Goal: Information Seeking & Learning: Learn about a topic

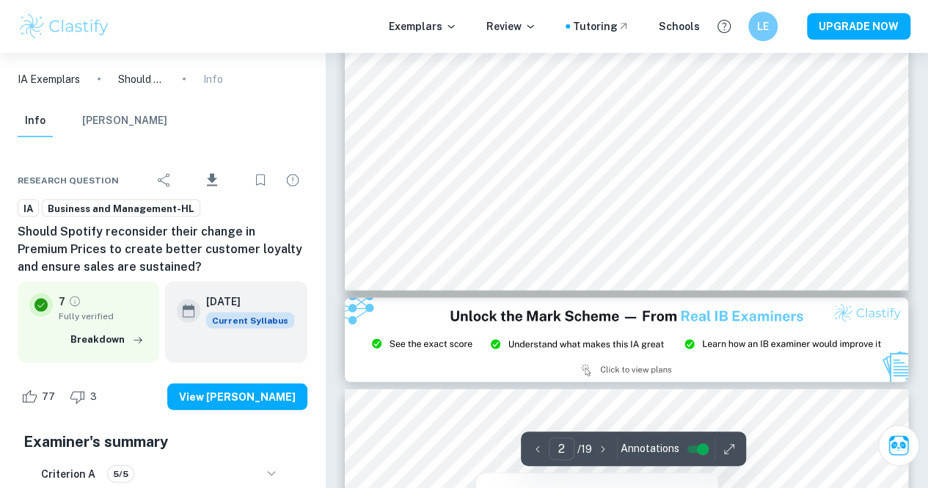
scroll to position [1333, 0]
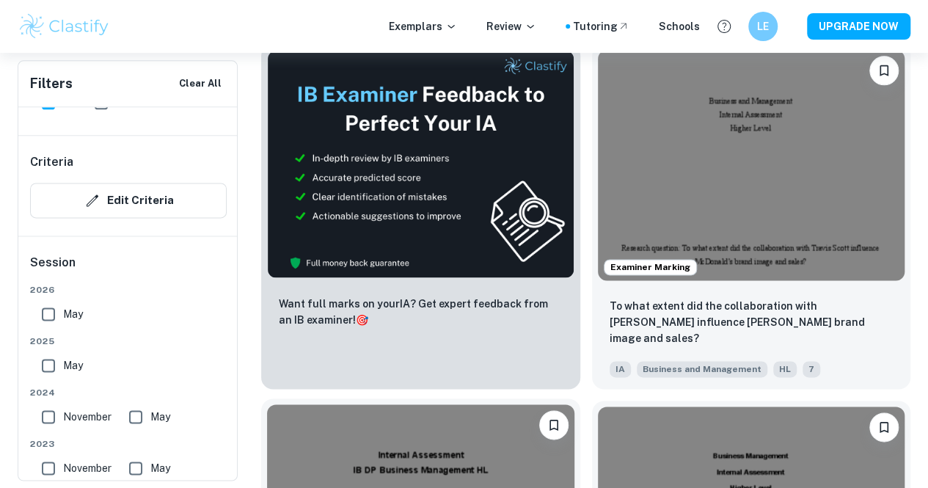
scroll to position [873, 0]
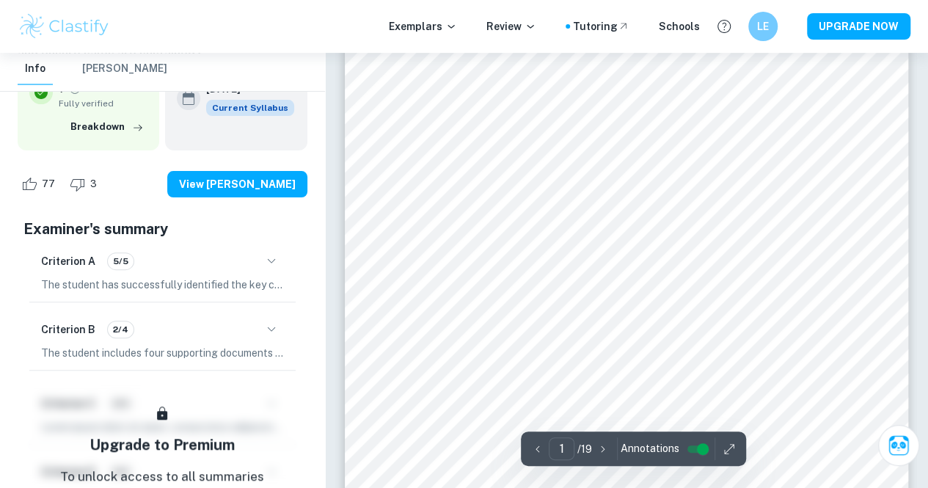
scroll to position [55, 0]
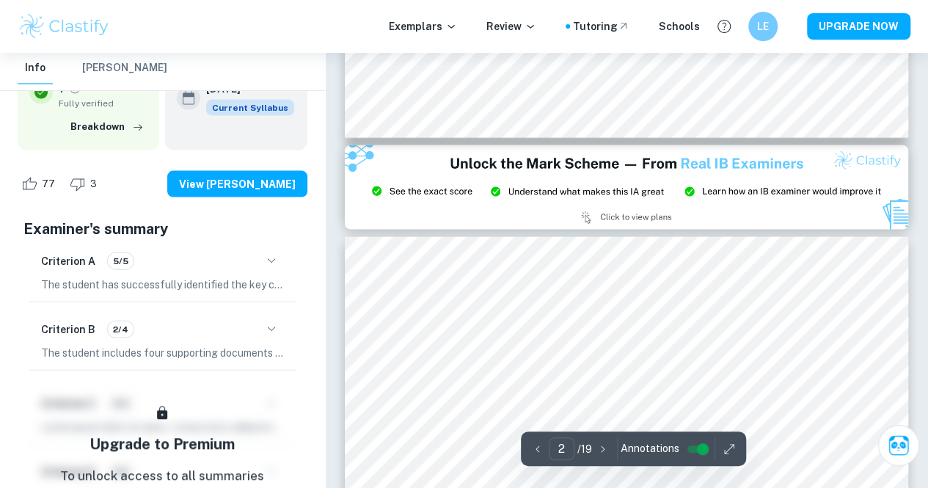
type input "3"
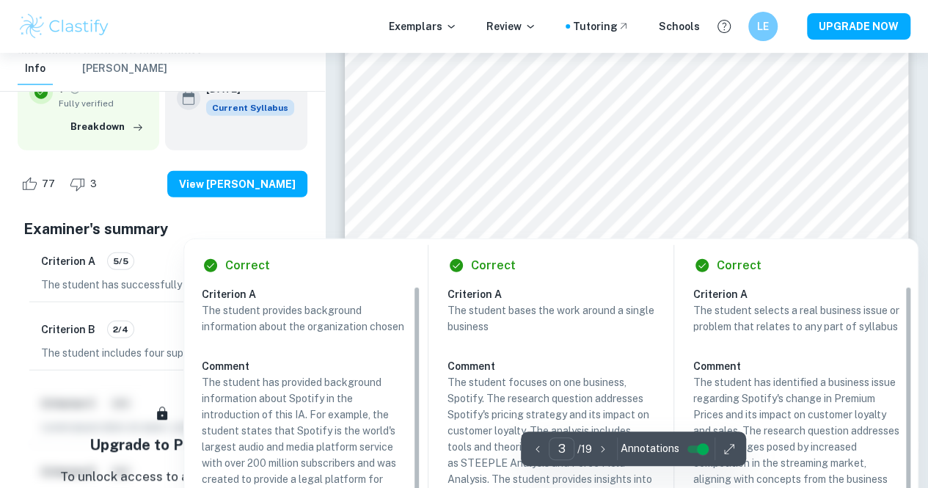
scroll to position [1899, 0]
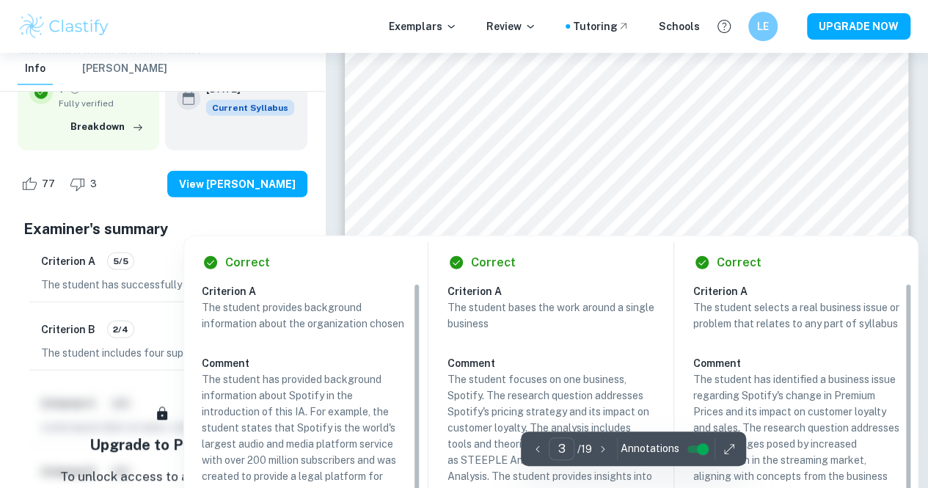
drag, startPoint x: 576, startPoint y: 343, endPoint x: 555, endPoint y: 230, distance: 115.6
drag, startPoint x: 555, startPoint y: 230, endPoint x: 381, endPoint y: 219, distance: 174.2
click at [446, 218] on div at bounding box center [626, 200] width 430 height 39
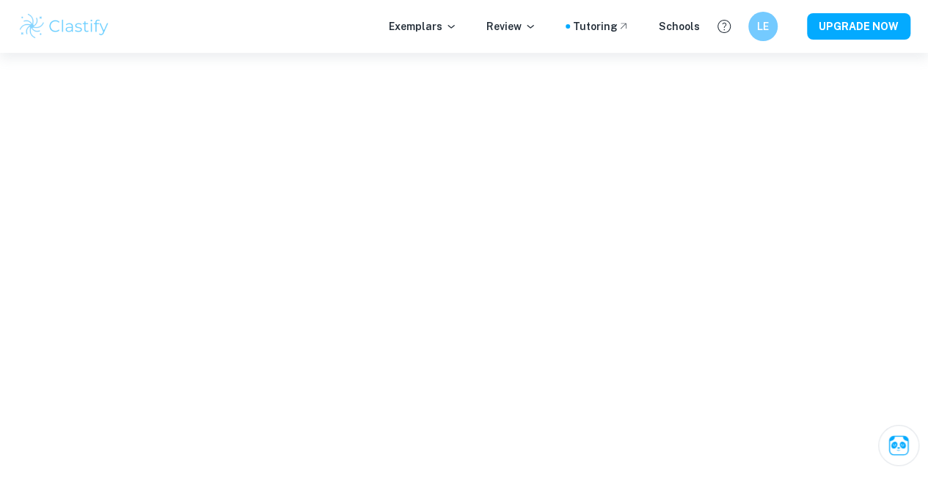
scroll to position [2093, 0]
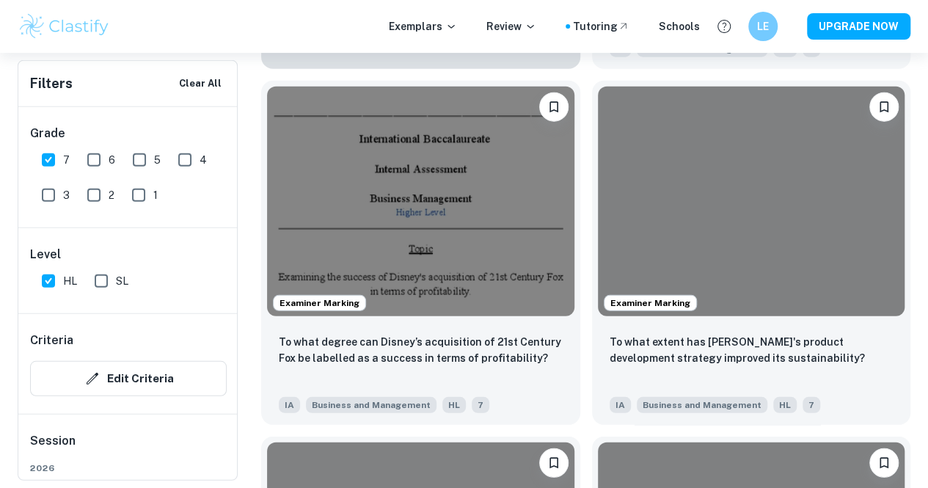
scroll to position [873, 0]
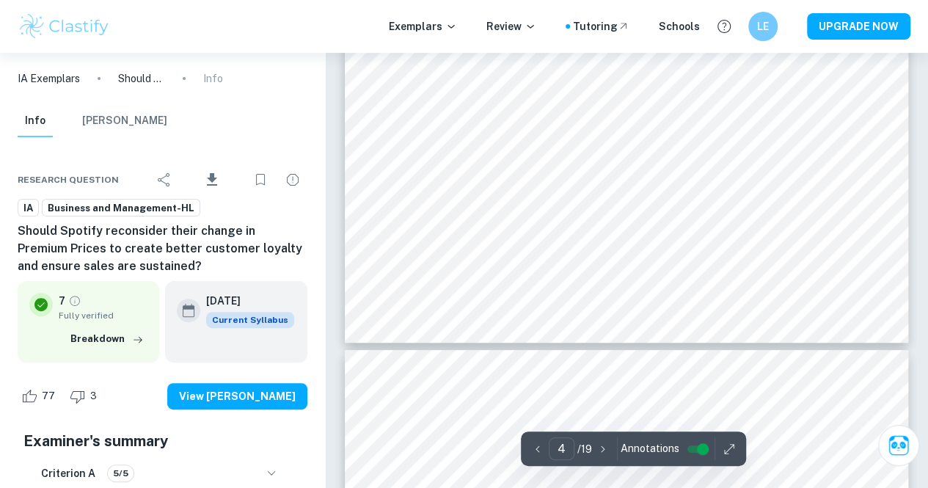
scroll to position [2826, 0]
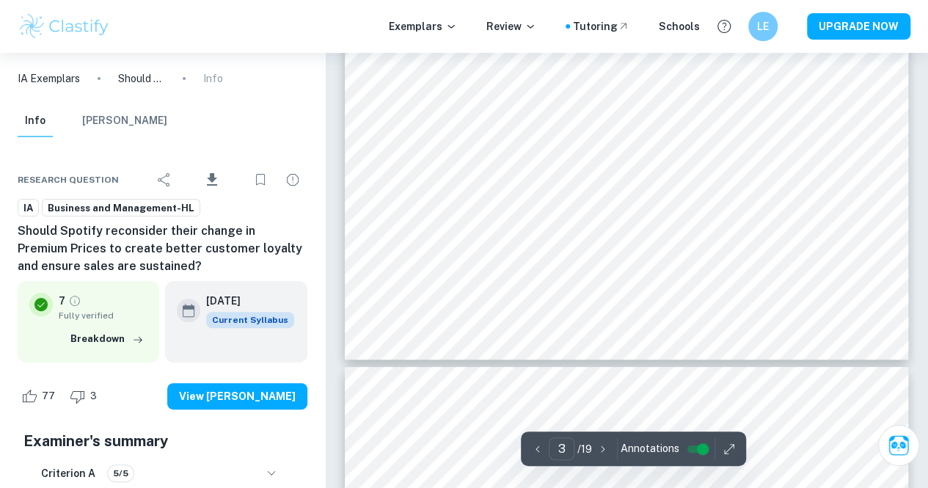
type input "2"
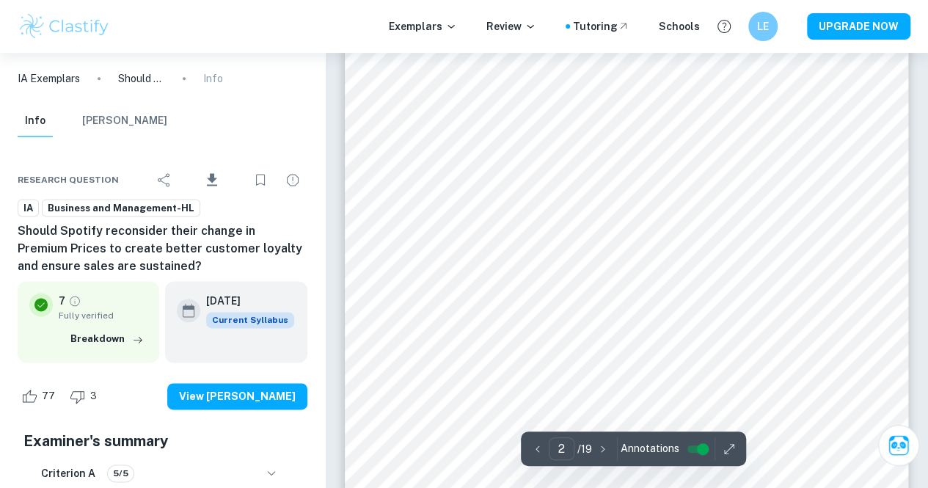
scroll to position [876, 0]
